Goal: Task Accomplishment & Management: Manage account settings

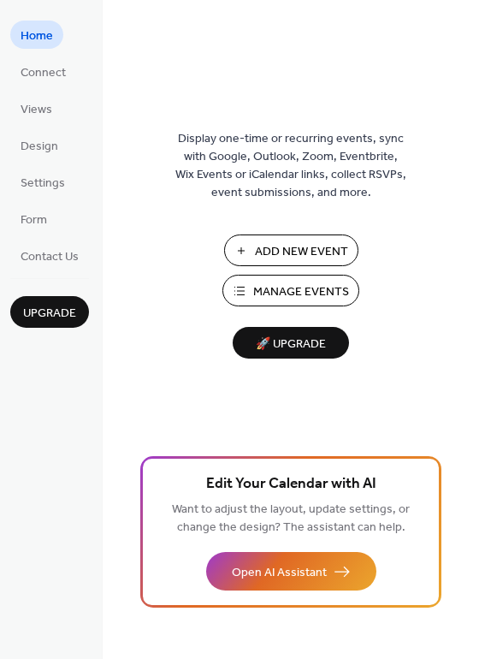
click at [263, 293] on span "Manage Events" at bounding box center [301, 292] width 96 height 18
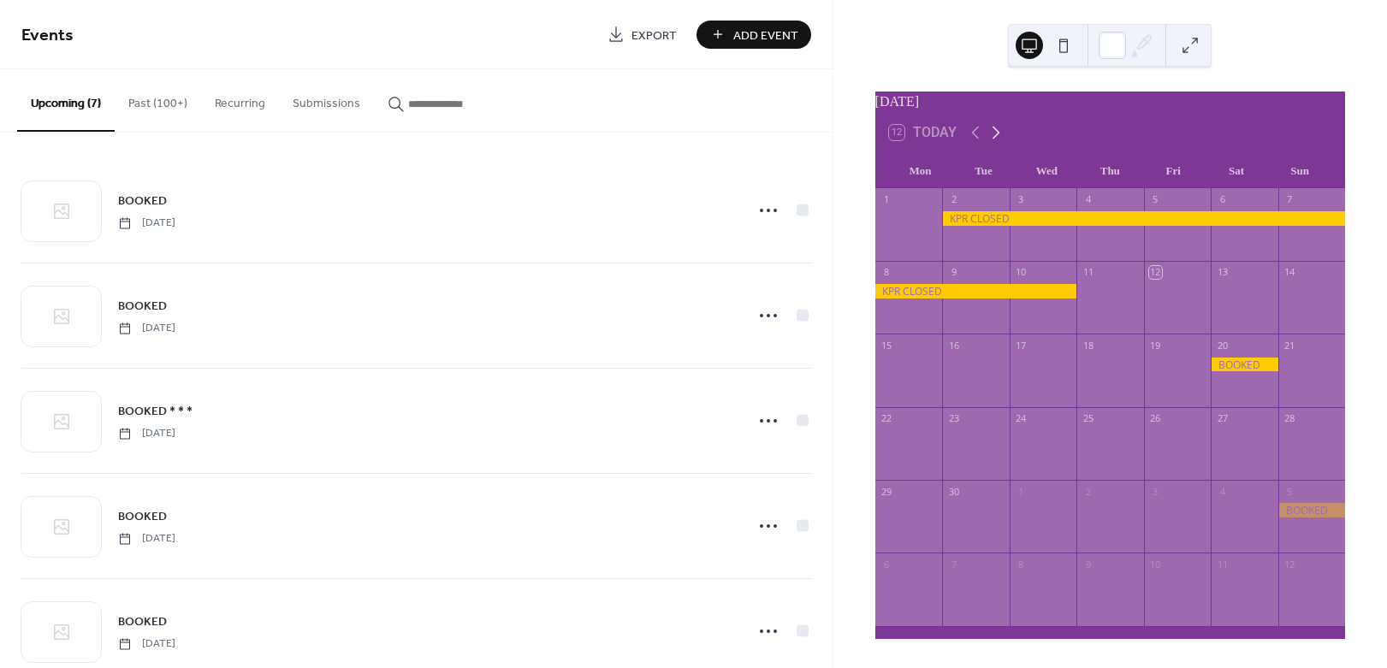
click at [993, 142] on icon at bounding box center [995, 132] width 21 height 21
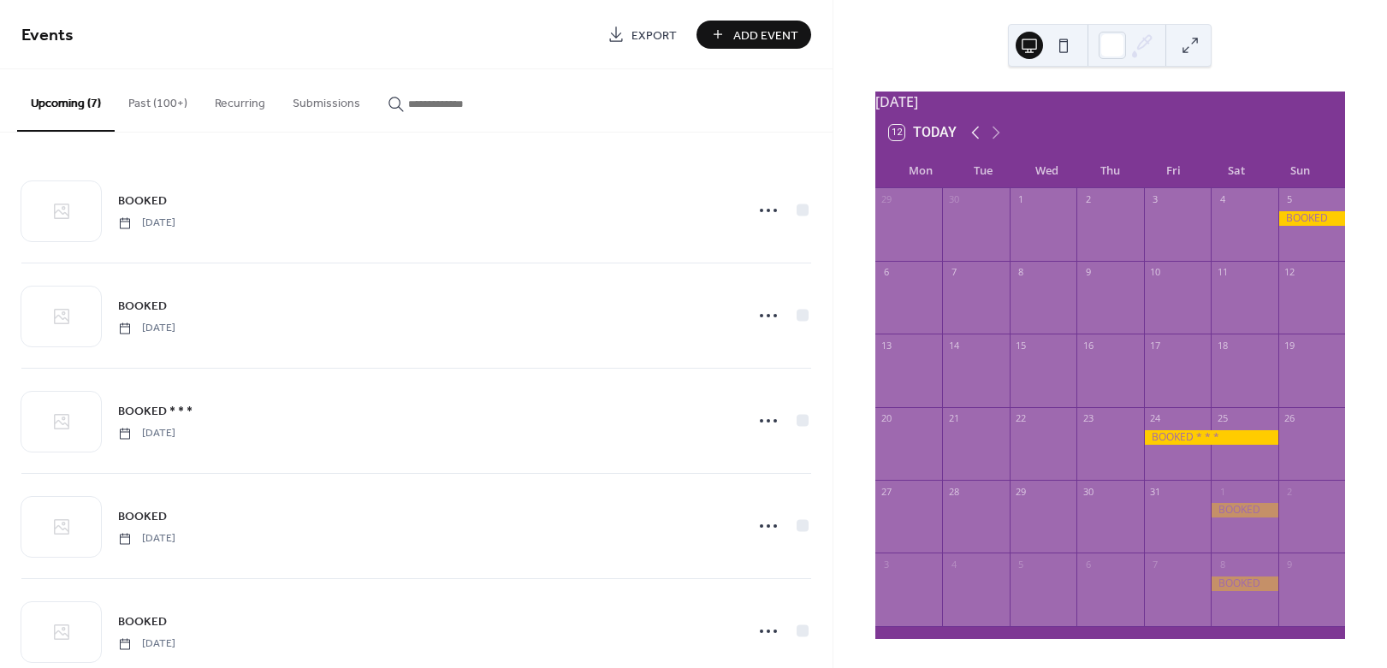
click at [971, 139] on icon at bounding box center [975, 133] width 8 height 13
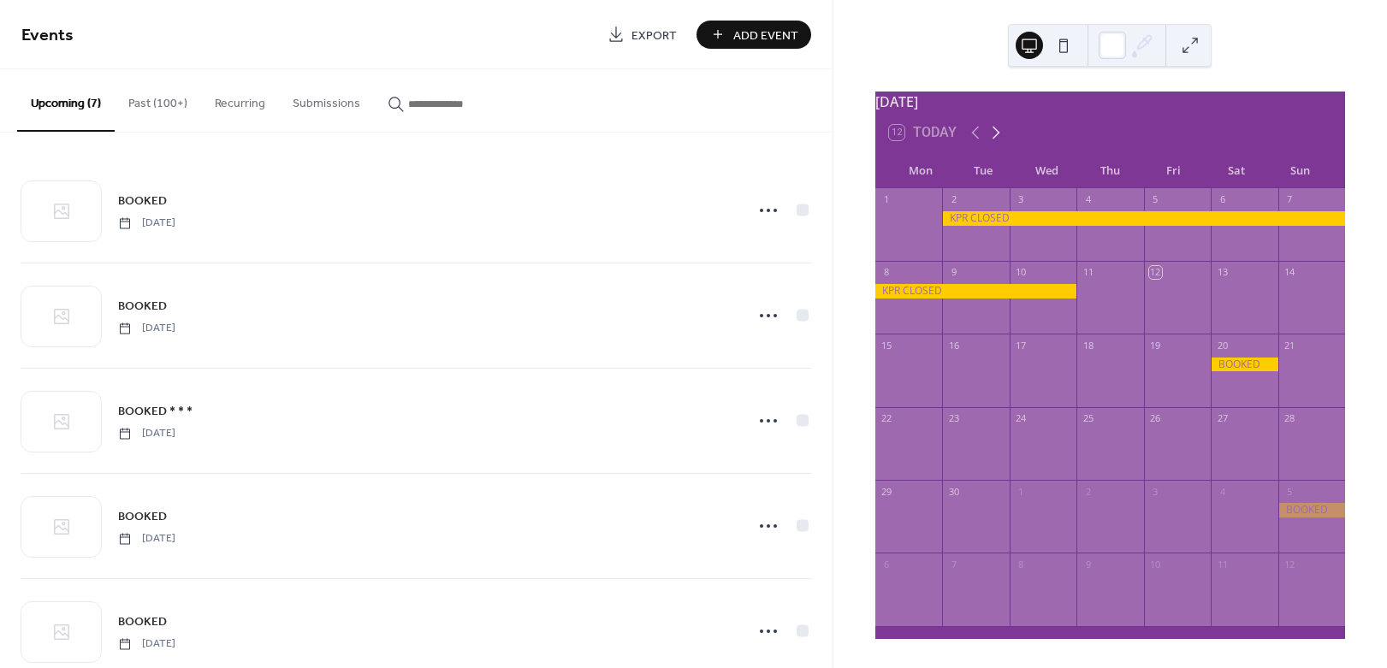
click at [993, 138] on icon at bounding box center [995, 132] width 21 height 21
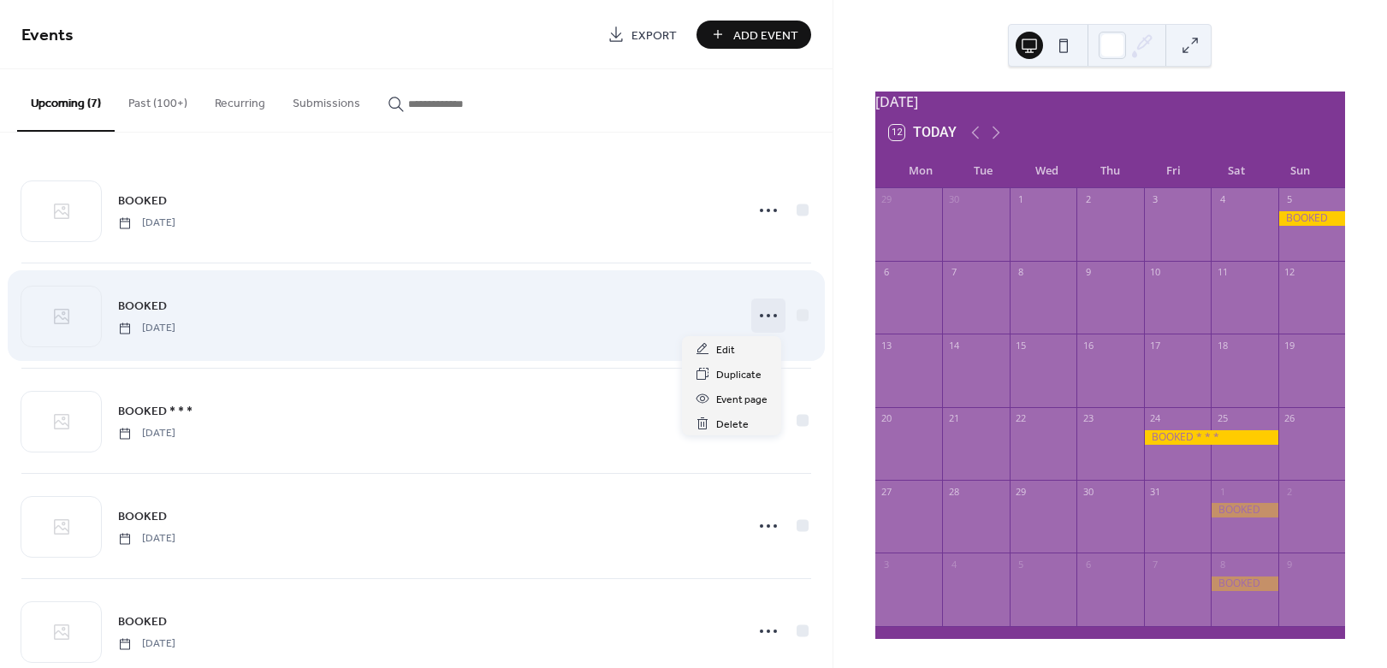
click at [758, 316] on icon at bounding box center [767, 315] width 27 height 27
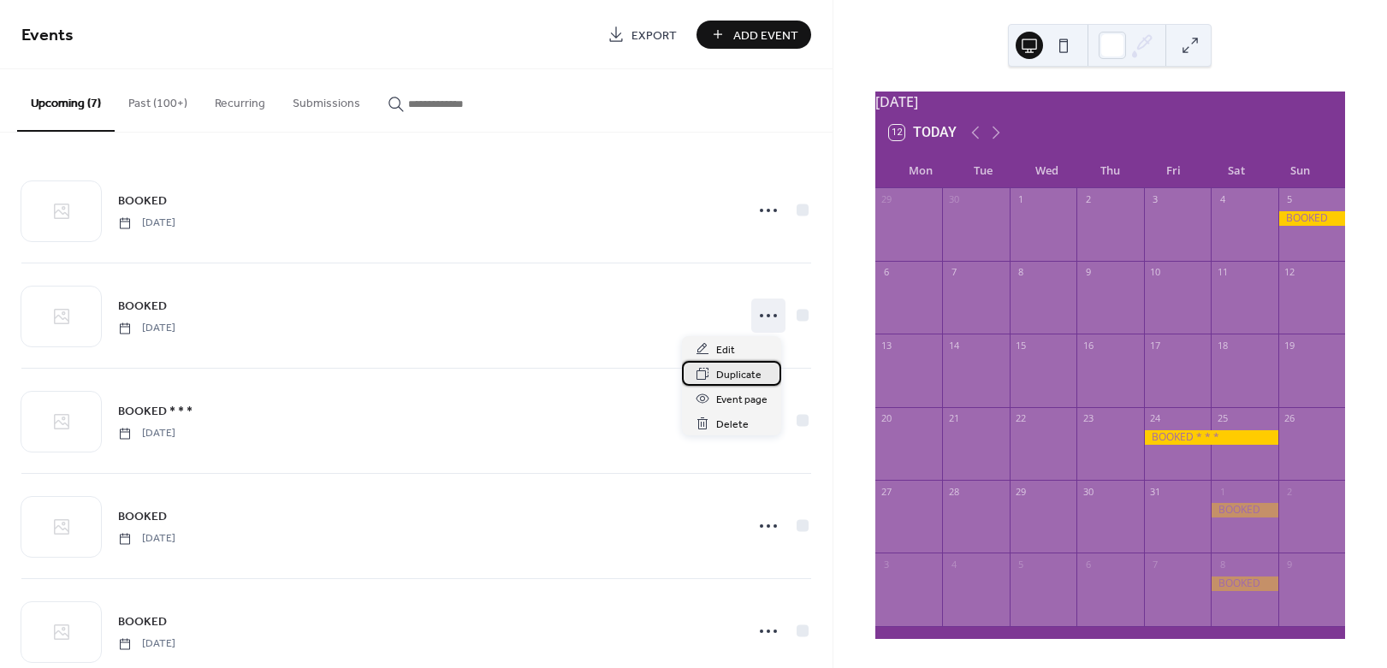
click at [734, 375] on span "Duplicate" at bounding box center [738, 375] width 45 height 18
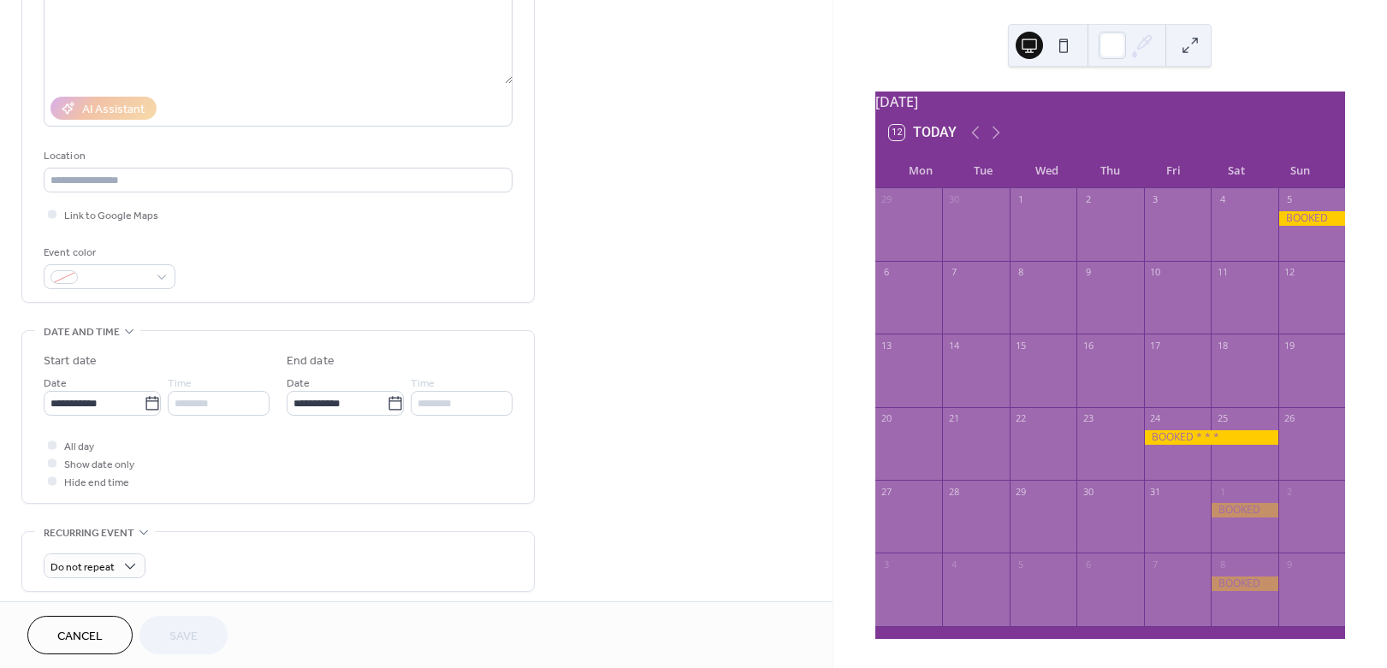
scroll to position [257, 0]
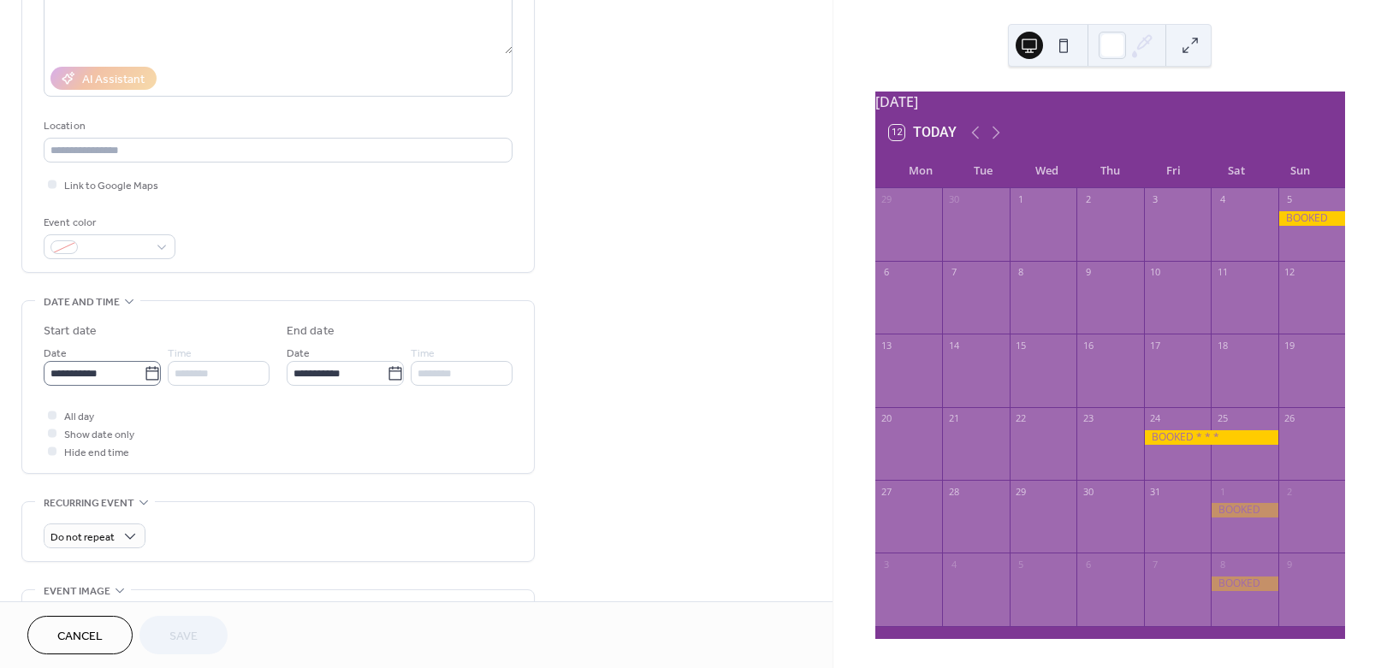
click at [151, 374] on icon at bounding box center [152, 373] width 17 height 17
click at [144, 374] on input "**********" at bounding box center [94, 373] width 100 height 25
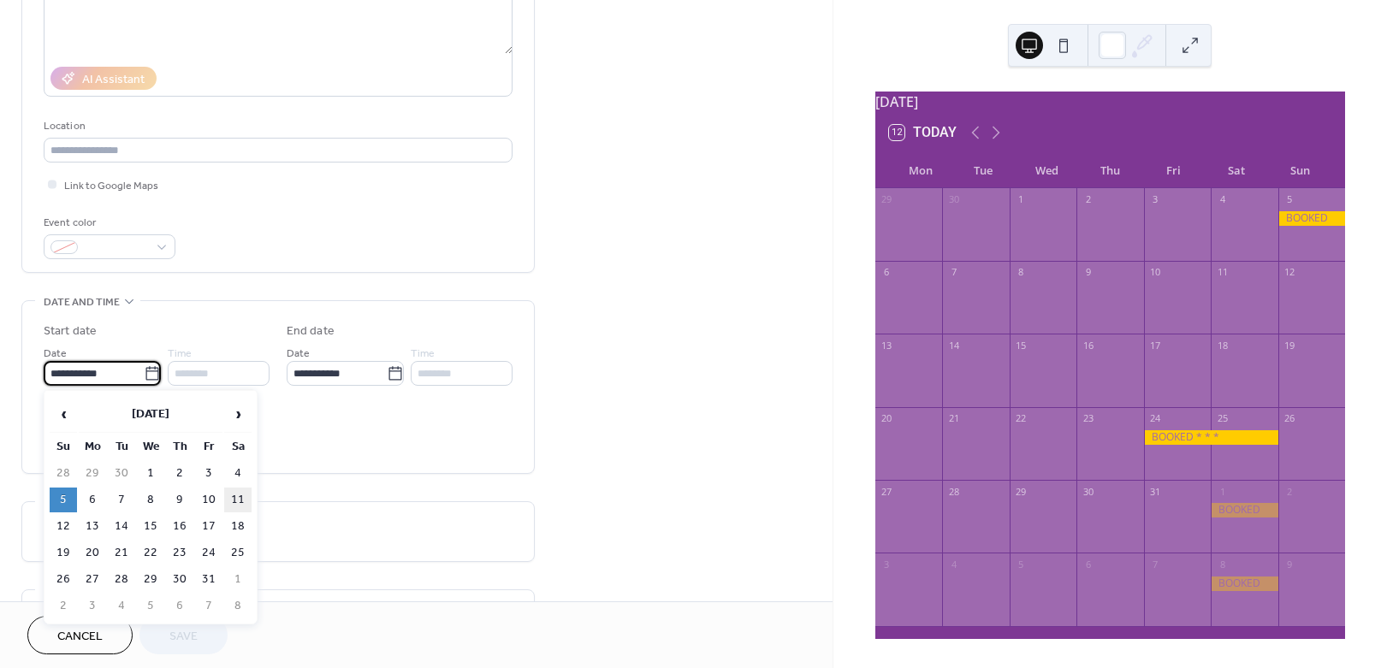
click at [236, 501] on td "11" at bounding box center [237, 500] width 27 height 25
type input "**********"
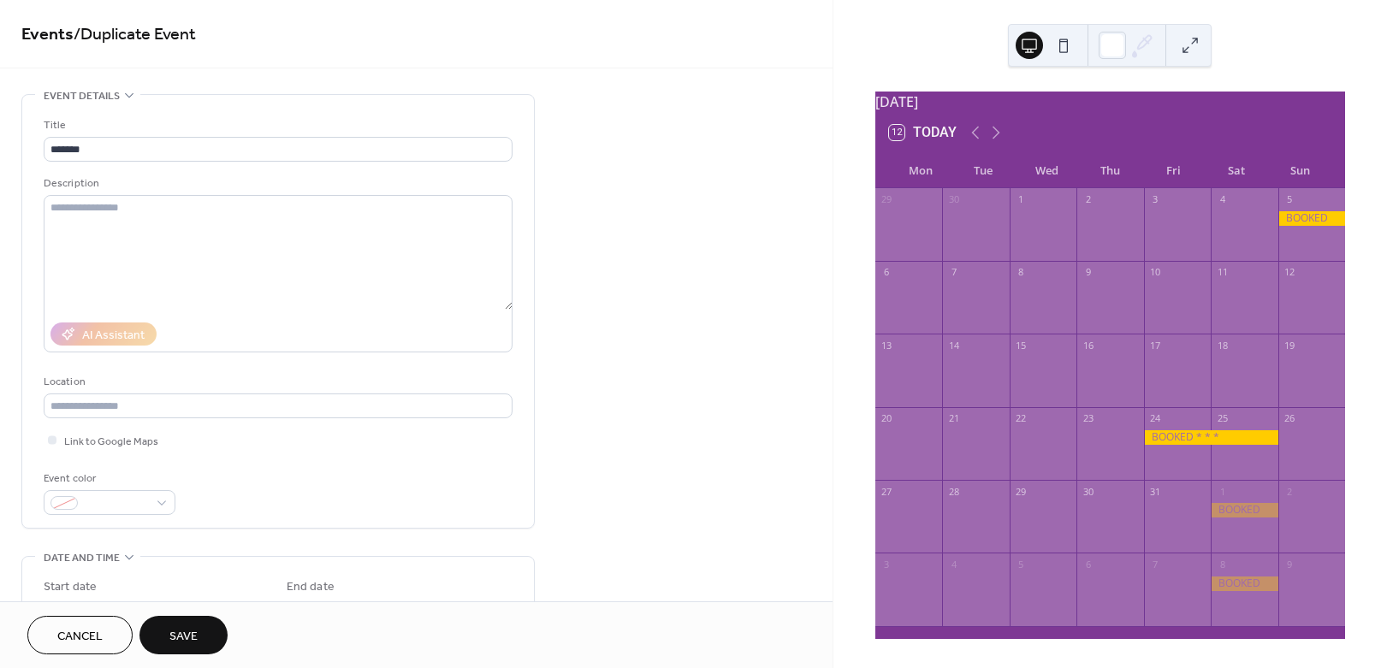
scroll to position [0, 0]
click at [170, 637] on span "Save" at bounding box center [183, 637] width 28 height 18
